Goal: Transaction & Acquisition: Purchase product/service

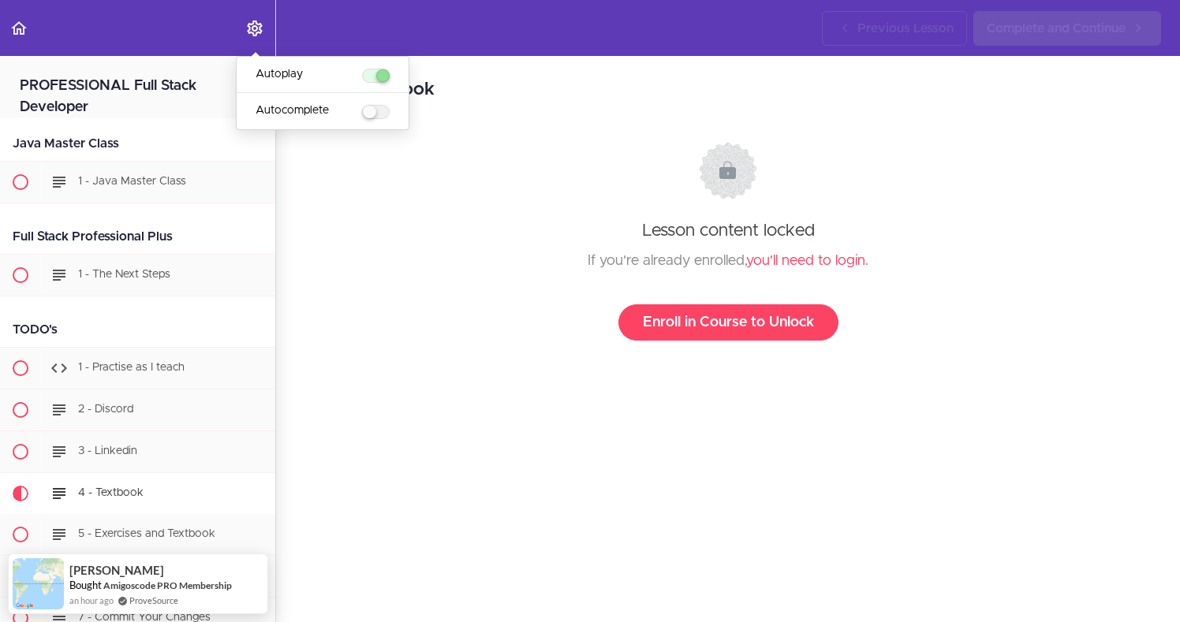
click at [376, 116] on label "menuitem" at bounding box center [376, 112] width 28 height 14
click at [372, 116] on input "Autocomplete" at bounding box center [367, 113] width 10 height 10
click at [376, 116] on label "menuitem" at bounding box center [376, 112] width 28 height 14
click at [372, 116] on input "Autocomplete" at bounding box center [367, 113] width 10 height 10
checkbox input "false"
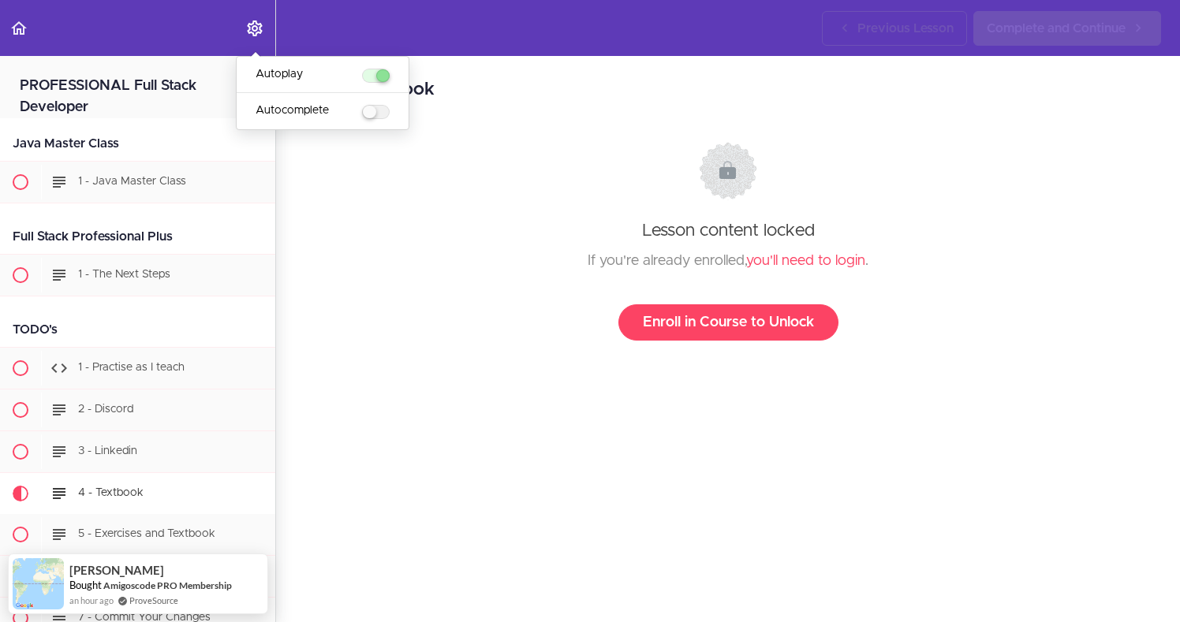
click at [390, 178] on div at bounding box center [728, 178] width 811 height 72
click at [889, 41] on link "Previous Lesson" at bounding box center [894, 28] width 145 height 35
click at [1008, 30] on span "Complete and Continue" at bounding box center [1056, 28] width 139 height 19
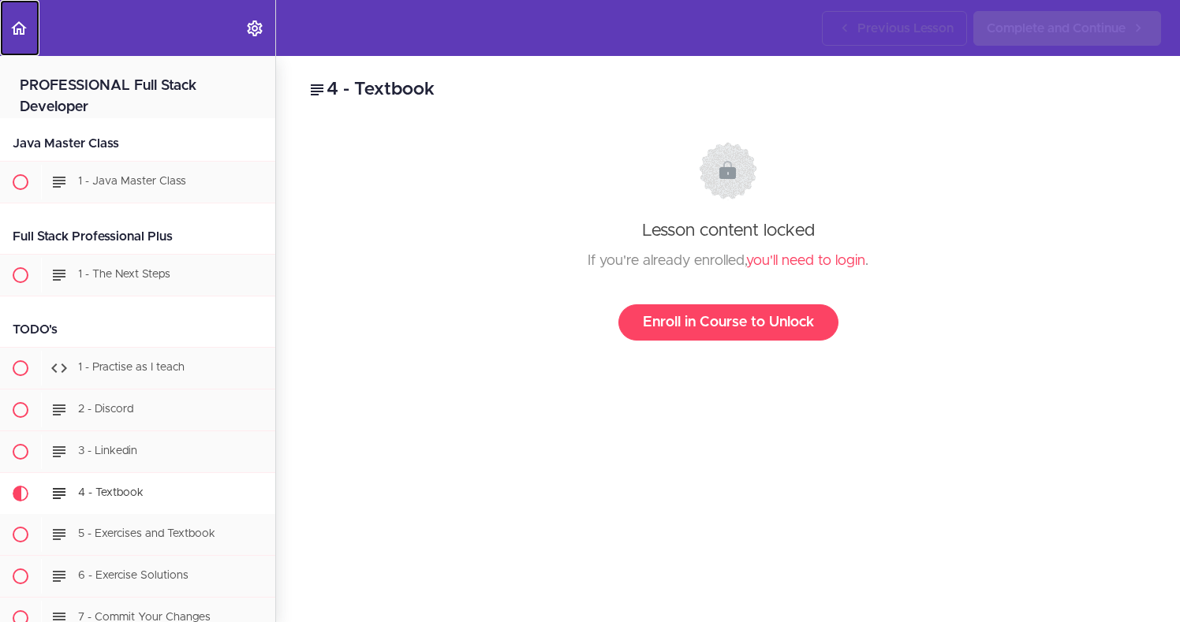
click at [21, 29] on icon "Back to course curriculum" at bounding box center [18, 28] width 19 height 19
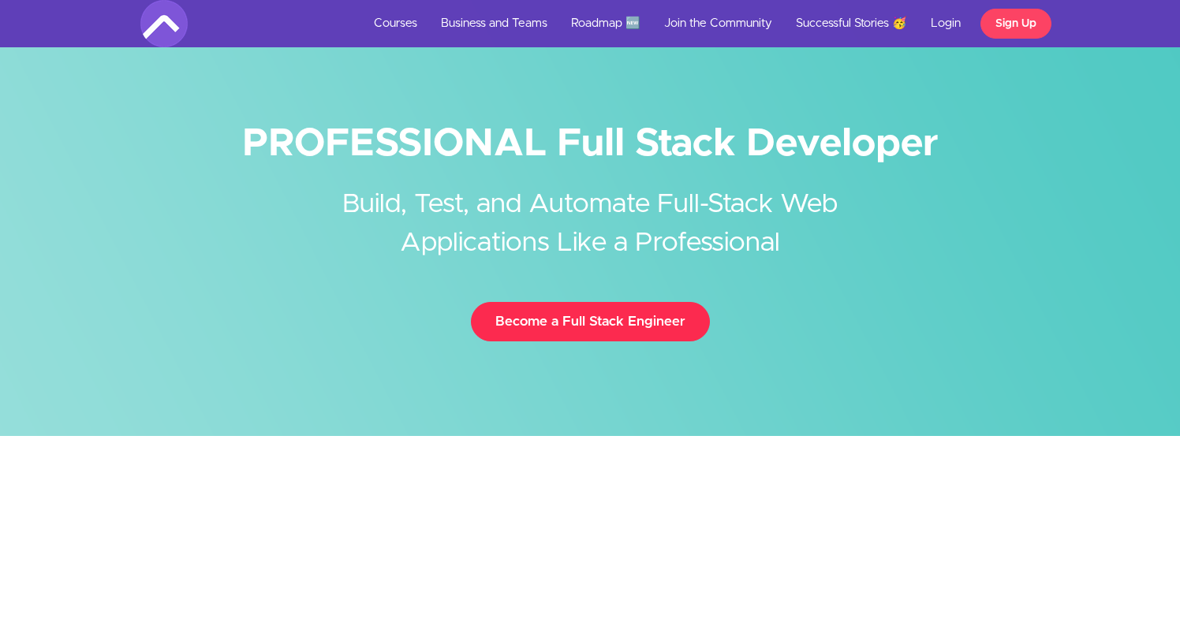
click at [522, 323] on link "Become a Full Stack Engineer" at bounding box center [590, 321] width 239 height 39
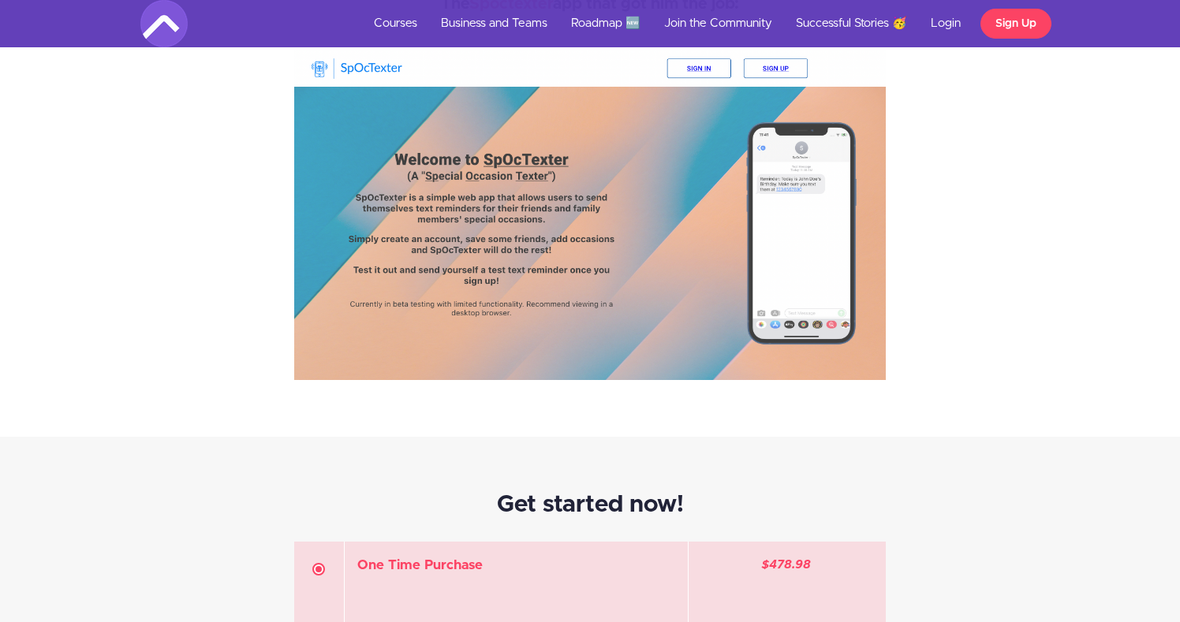
scroll to position [4088, 0]
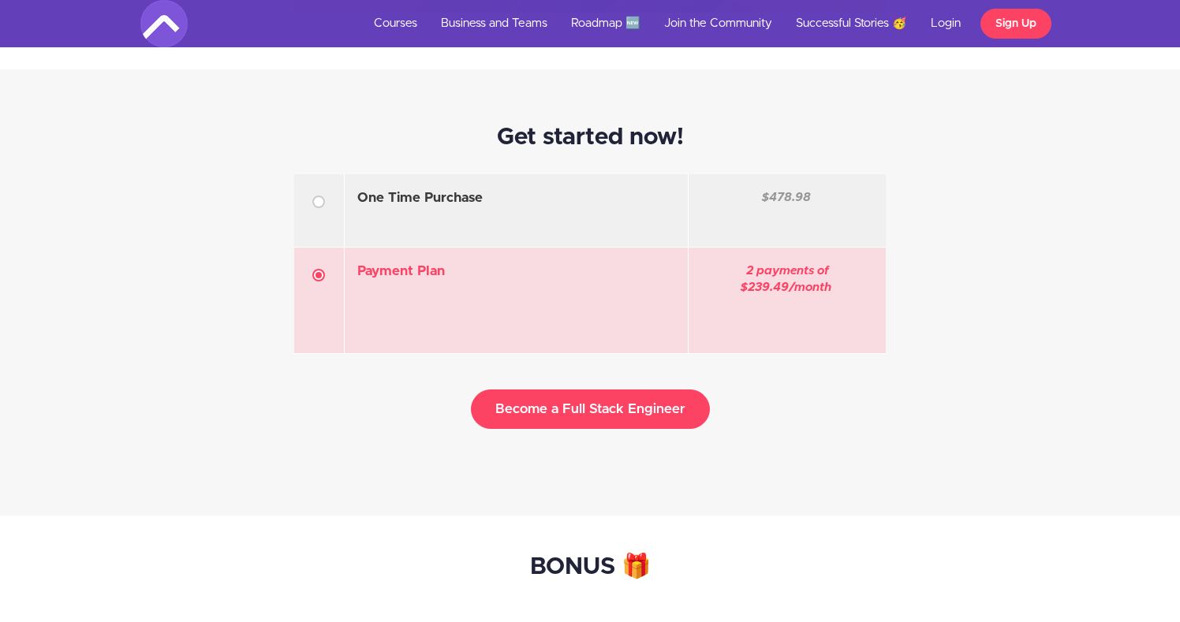
scroll to position [4791, 0]
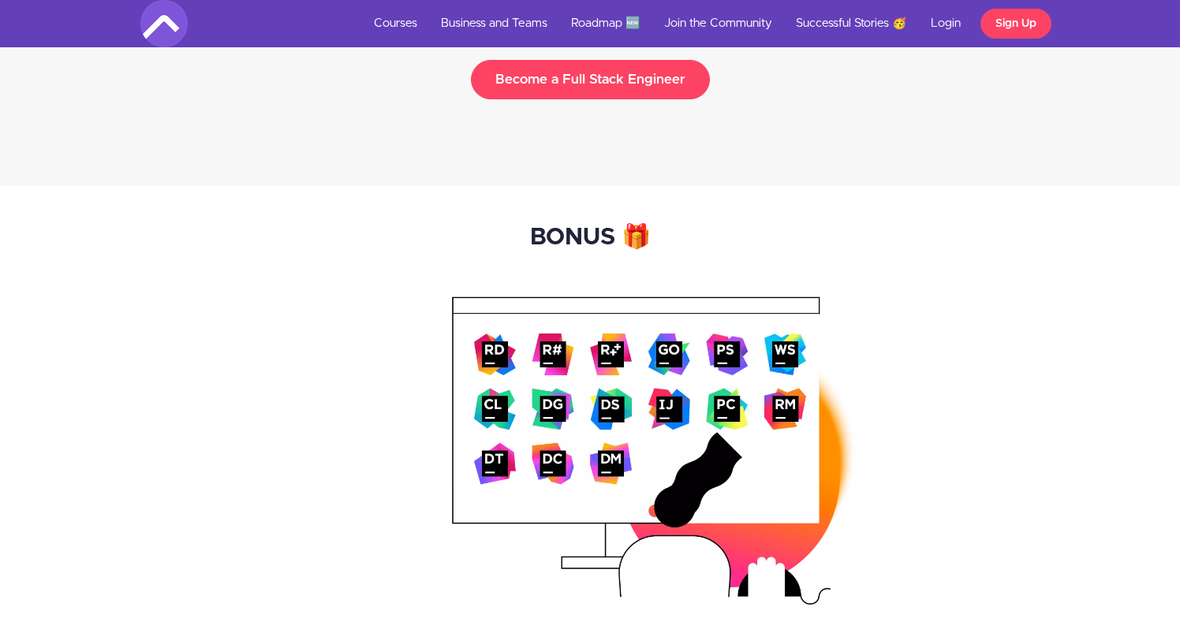
click at [503, 309] on img at bounding box center [654, 451] width 404 height 308
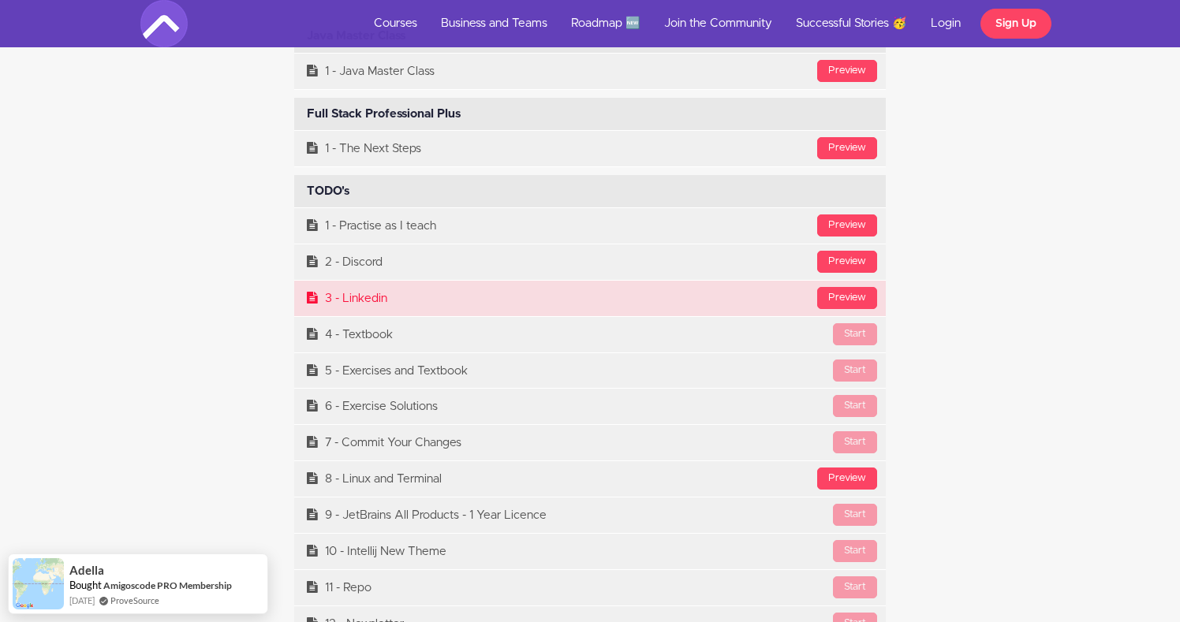
scroll to position [6204, 0]
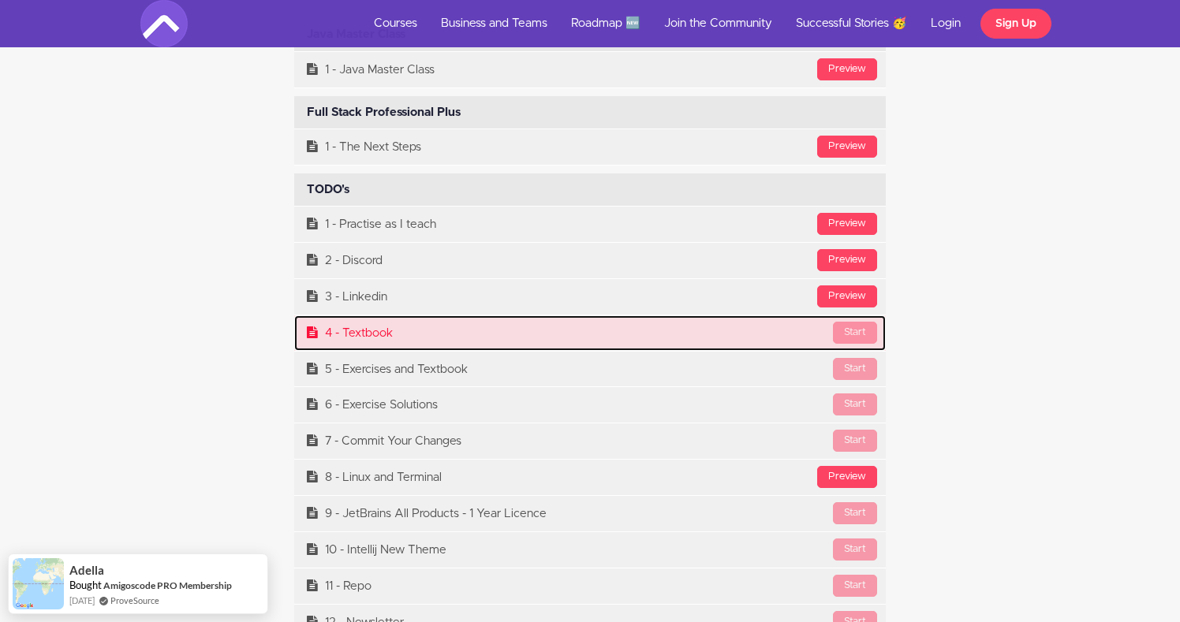
click at [439, 348] on link "Start 4 - Textbook" at bounding box center [590, 333] width 592 height 35
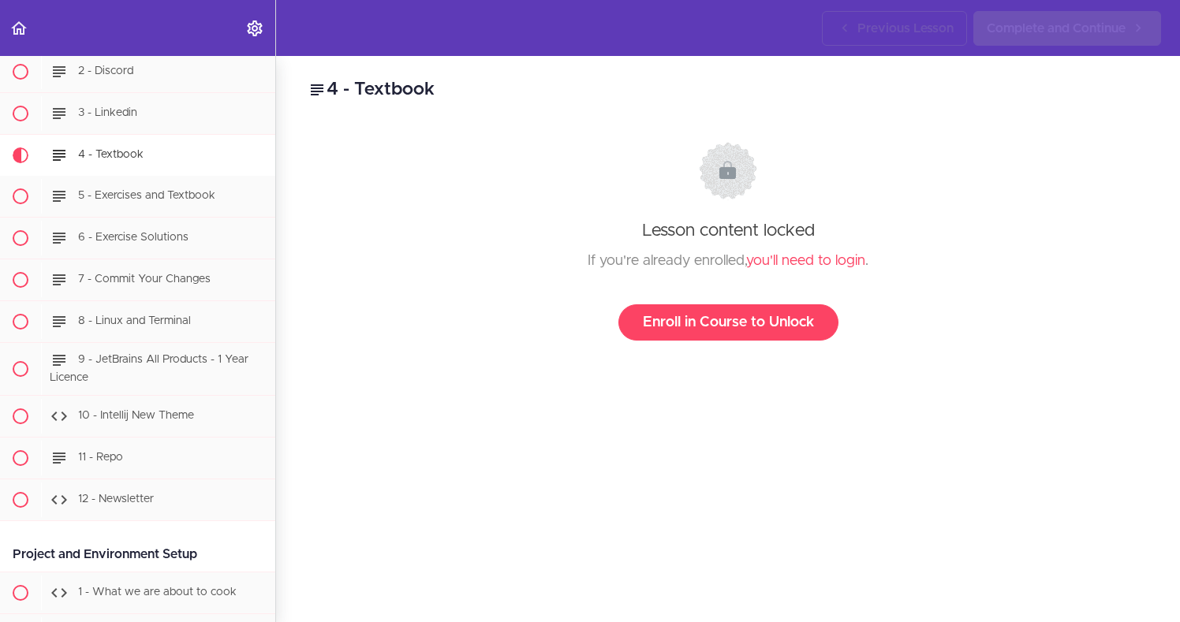
scroll to position [413, 0]
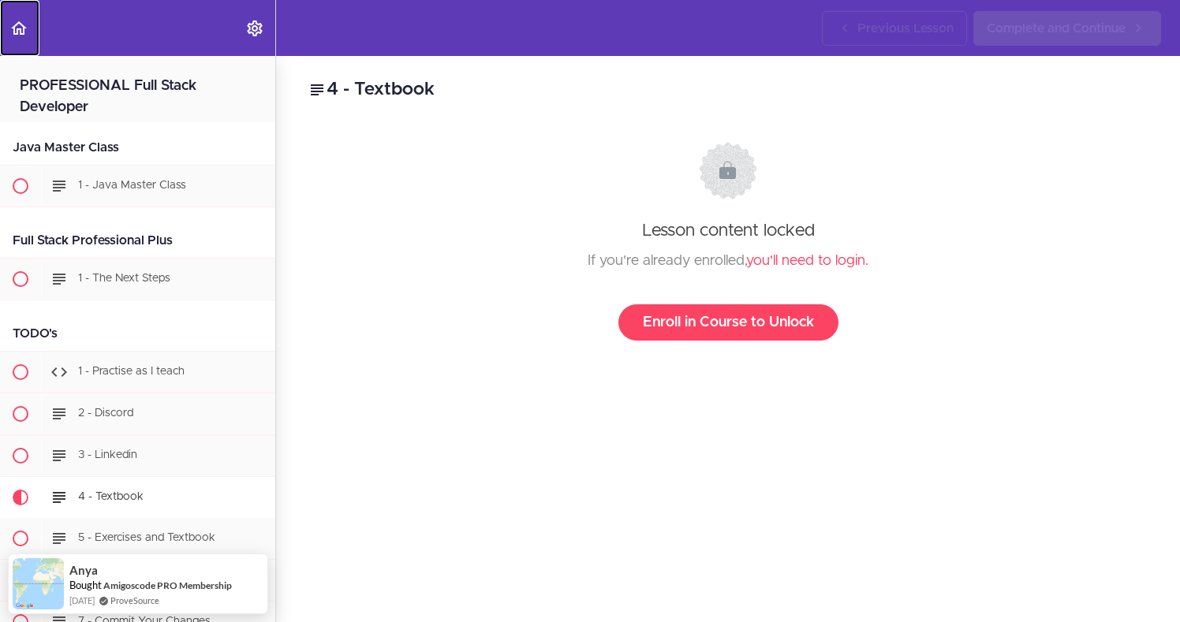
click at [18, 32] on icon "Back to course curriculum" at bounding box center [18, 28] width 19 height 19
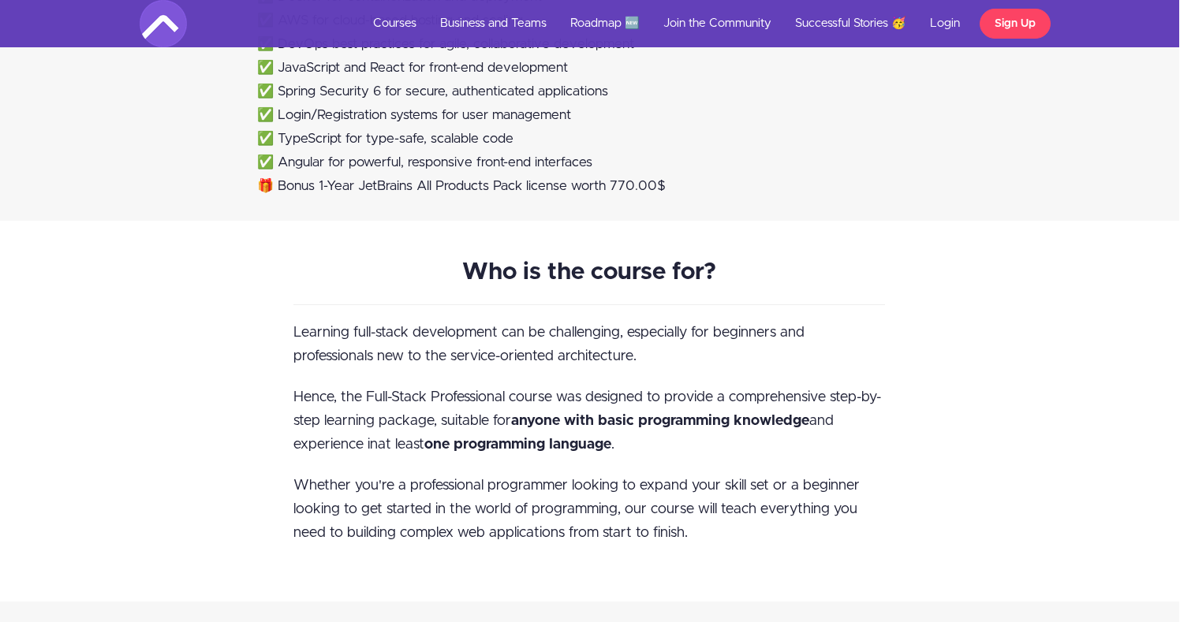
scroll to position [1471, 1]
